Goal: Download file/media

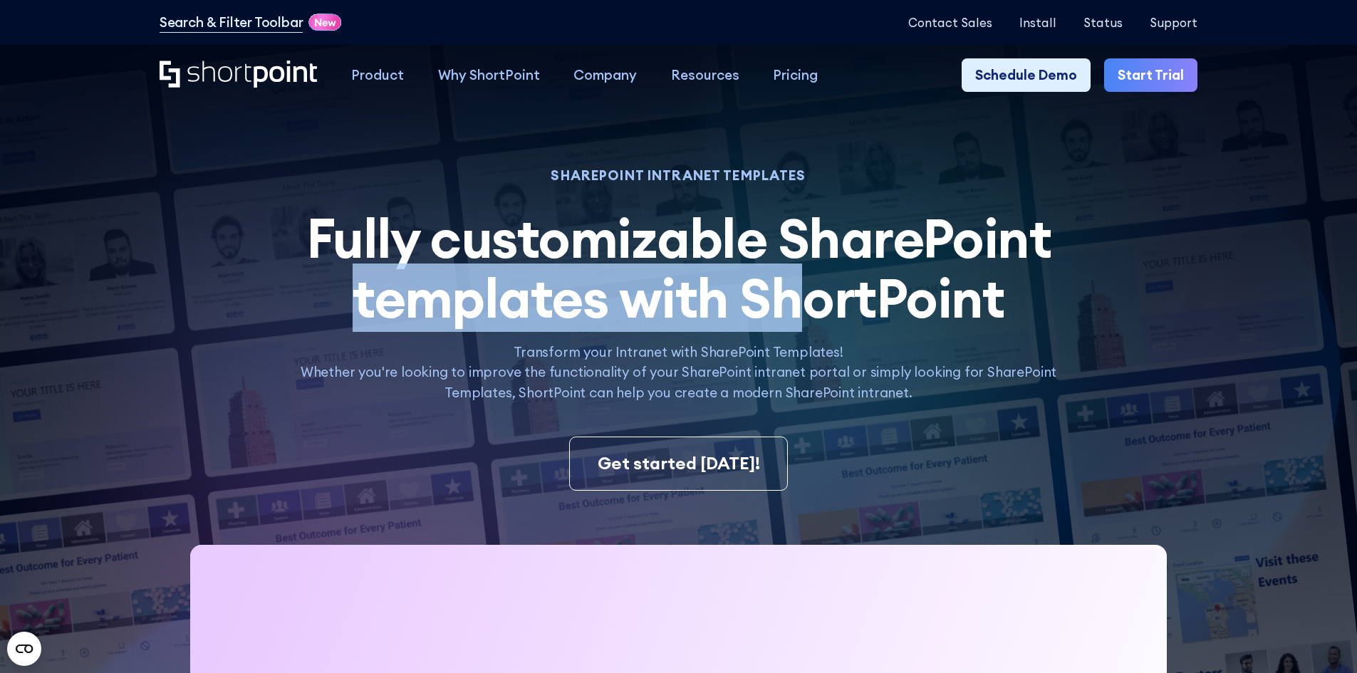
drag, startPoint x: 361, startPoint y: 308, endPoint x: 818, endPoint y: 309, distance: 456.6
click at [818, 309] on h2 "Fully customizable SharePoint templates with ShortPoint SharePoint templates by…" at bounding box center [678, 269] width 794 height 120
click at [817, 309] on span "Fully customizable SharePoint templates with ShortPoint" at bounding box center [678, 268] width 745 height 128
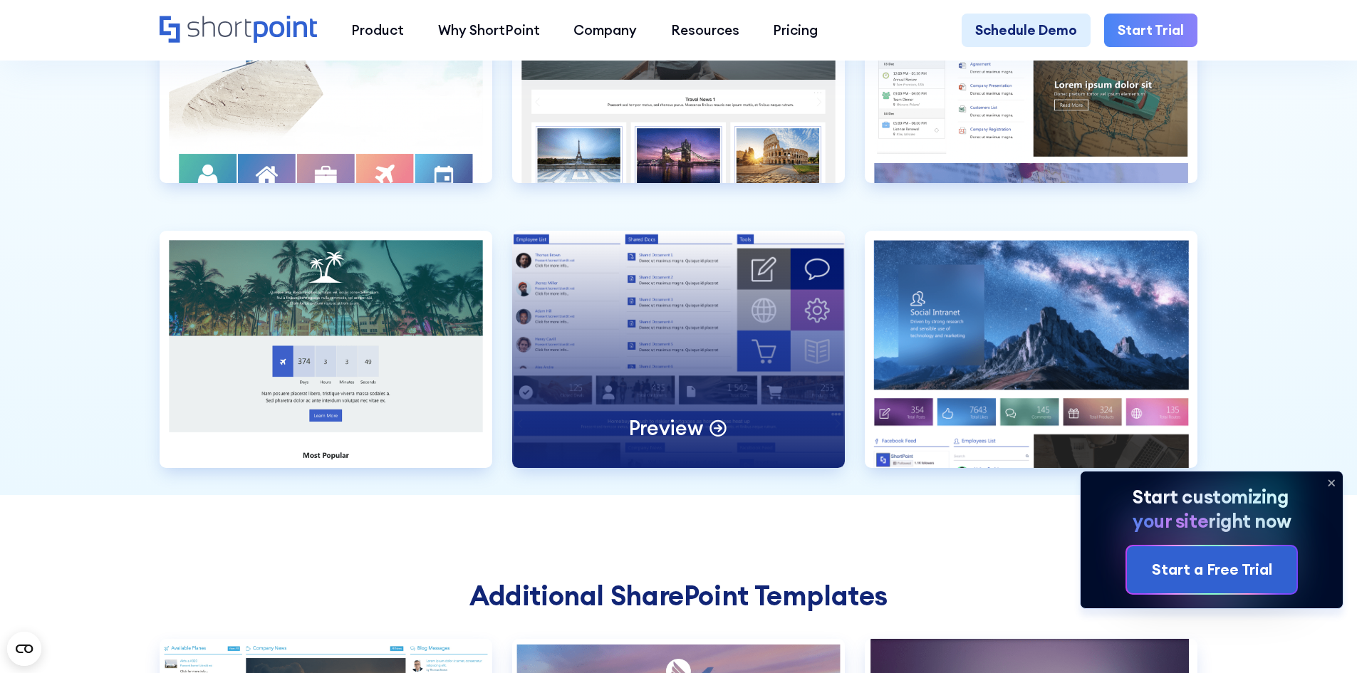
scroll to position [4559, 0]
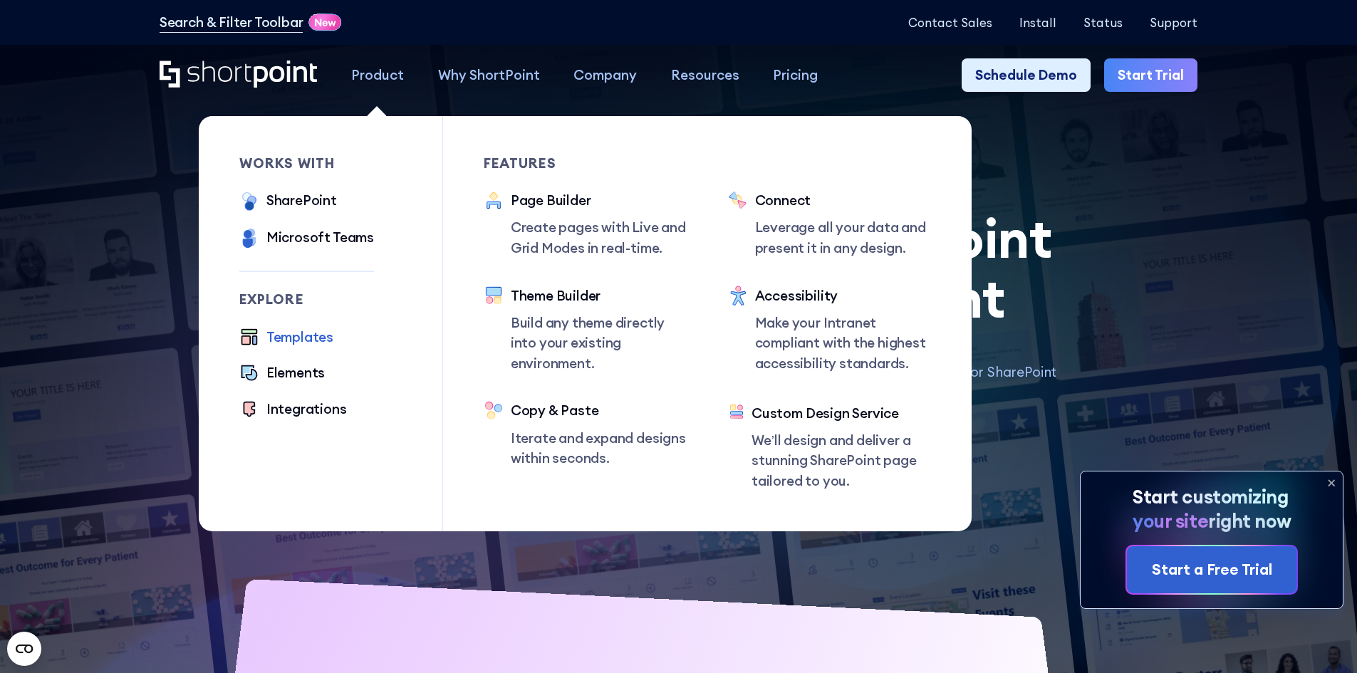
click at [385, 71] on div "Product" at bounding box center [377, 75] width 53 height 21
click at [301, 204] on div "SharePoint" at bounding box center [301, 200] width 71 height 21
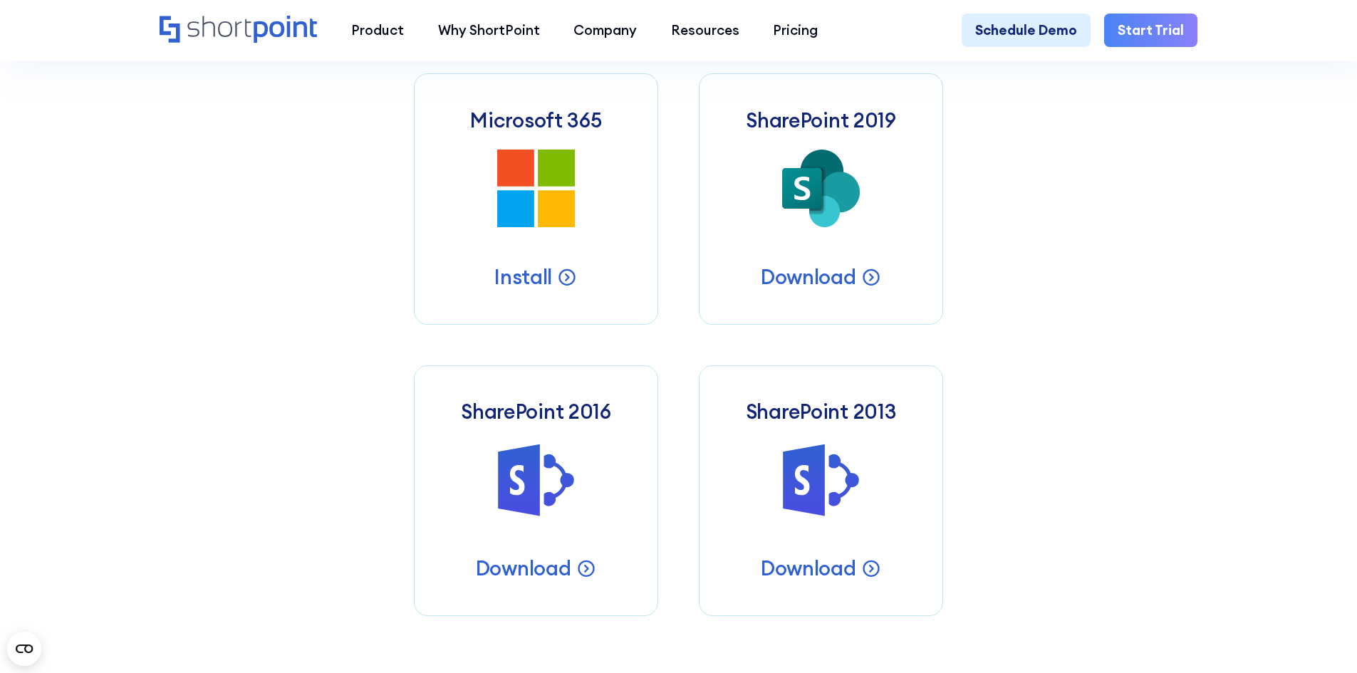
scroll to position [712, 0]
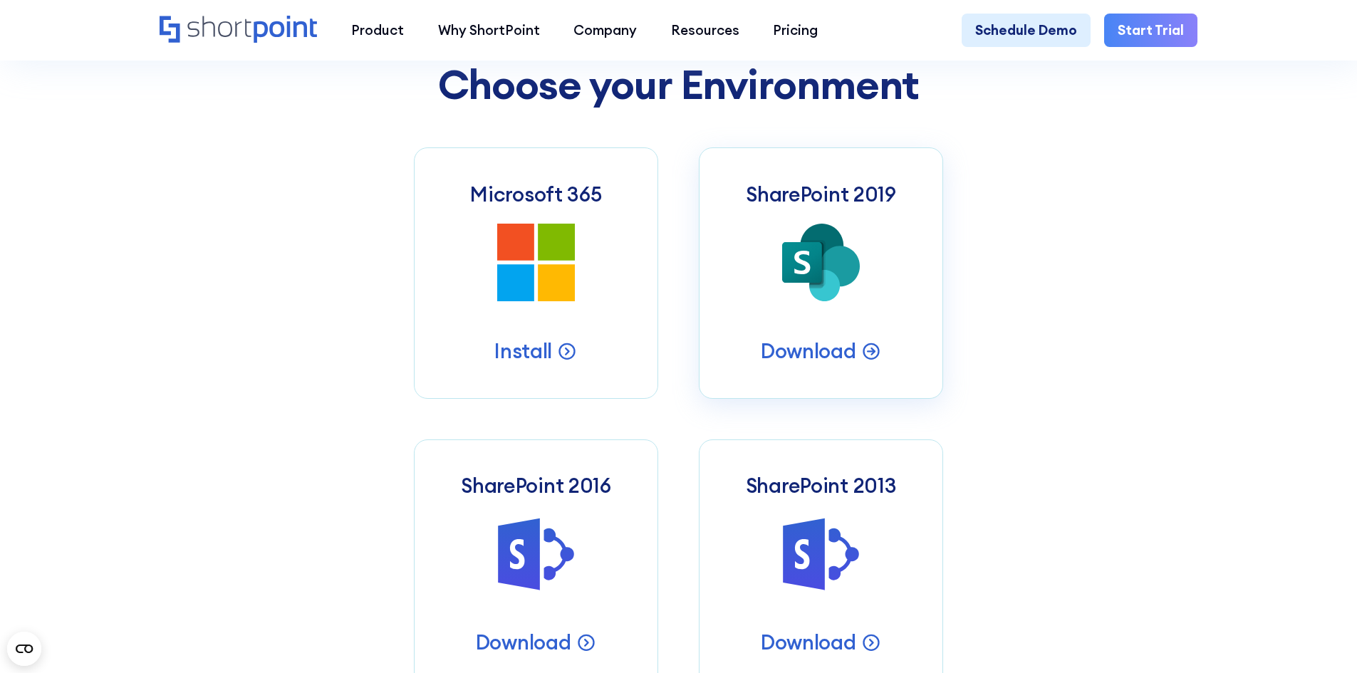
click at [811, 234] on icon "SharePoint 2019 Server Intranets" at bounding box center [821, 263] width 78 height 78
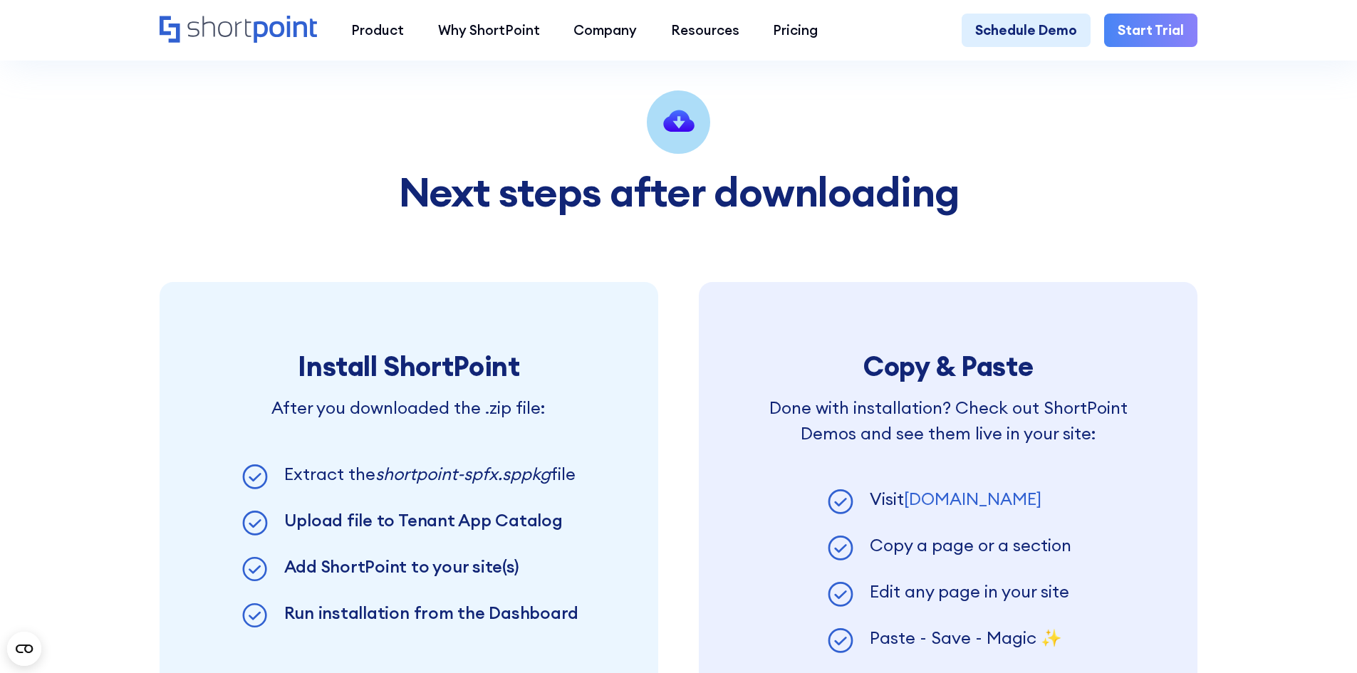
scroll to position [1140, 0]
